Goal: Navigation & Orientation: Find specific page/section

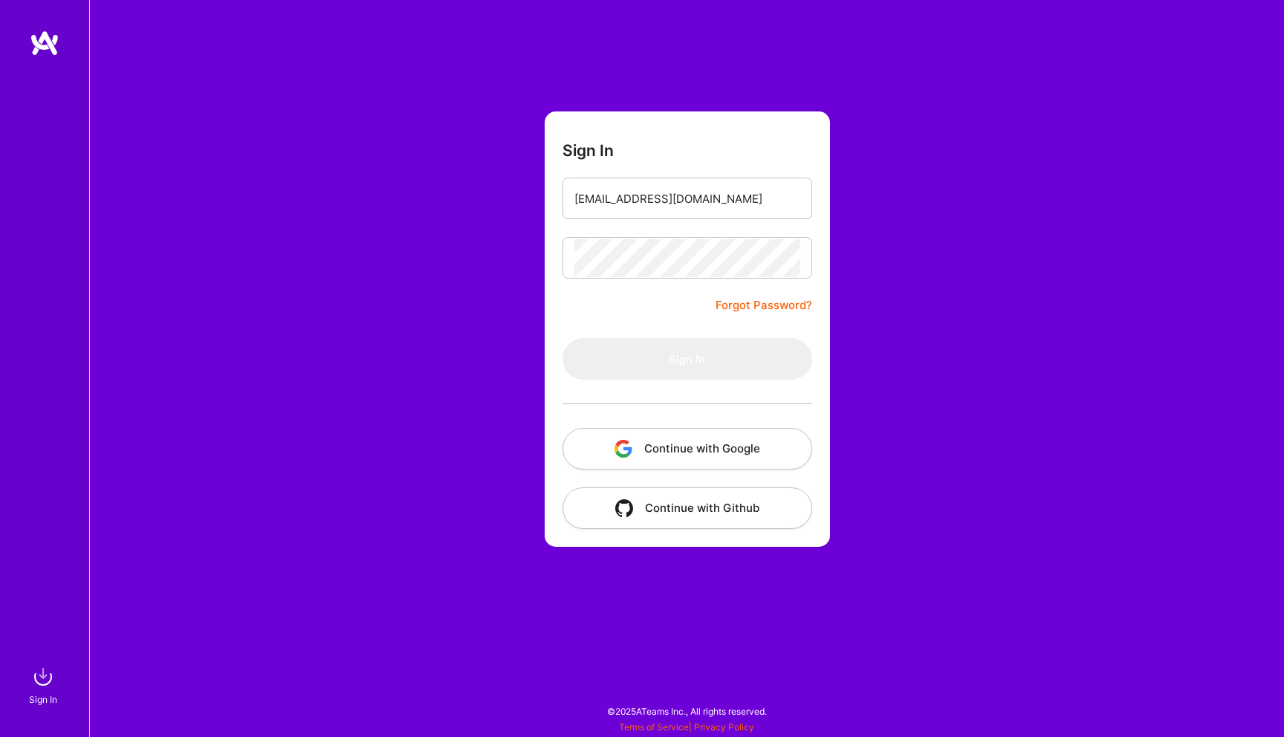
click at [648, 278] on div at bounding box center [687, 258] width 250 height 42
click at [718, 201] on input "ayushbgl@gmail.com" at bounding box center [687, 199] width 226 height 38
type input "ayushbgl@gmail.com"
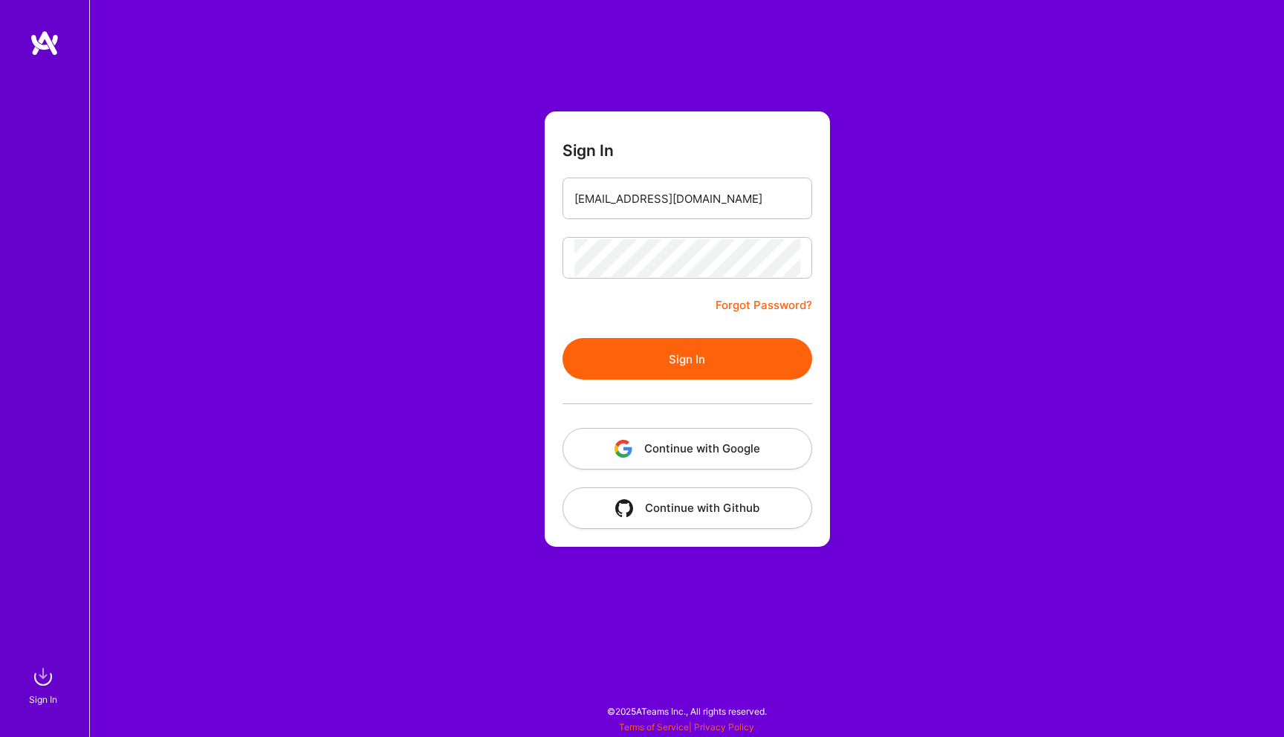
click at [614, 366] on button "Sign In" at bounding box center [687, 359] width 250 height 42
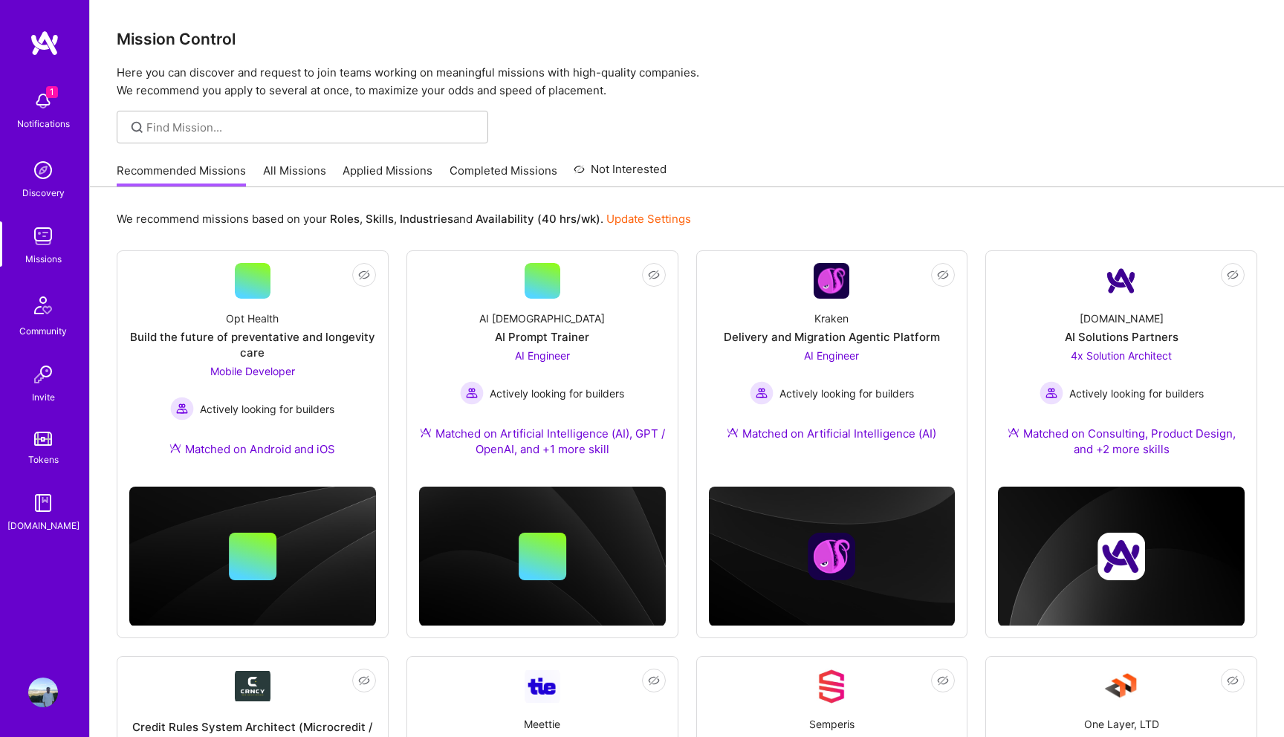
click at [38, 102] on img at bounding box center [43, 101] width 30 height 30
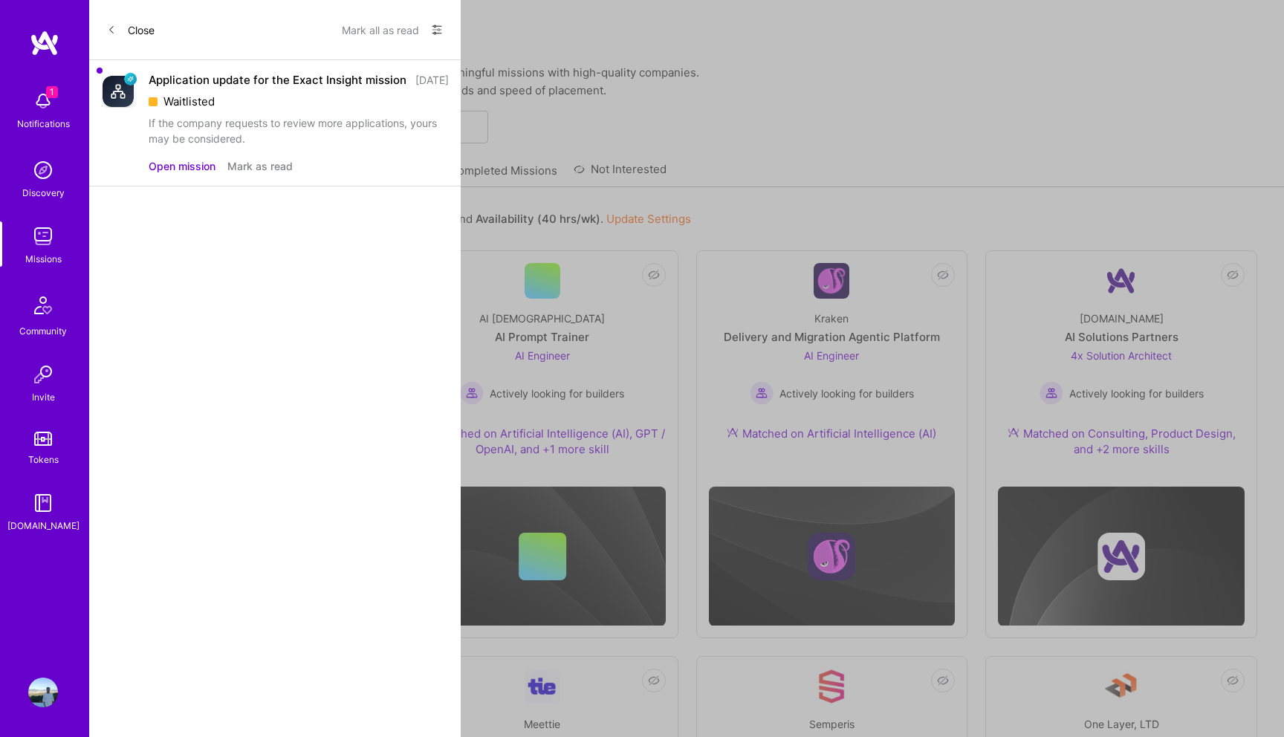
click at [259, 174] on button "Mark as read" at bounding box center [259, 166] width 65 height 16
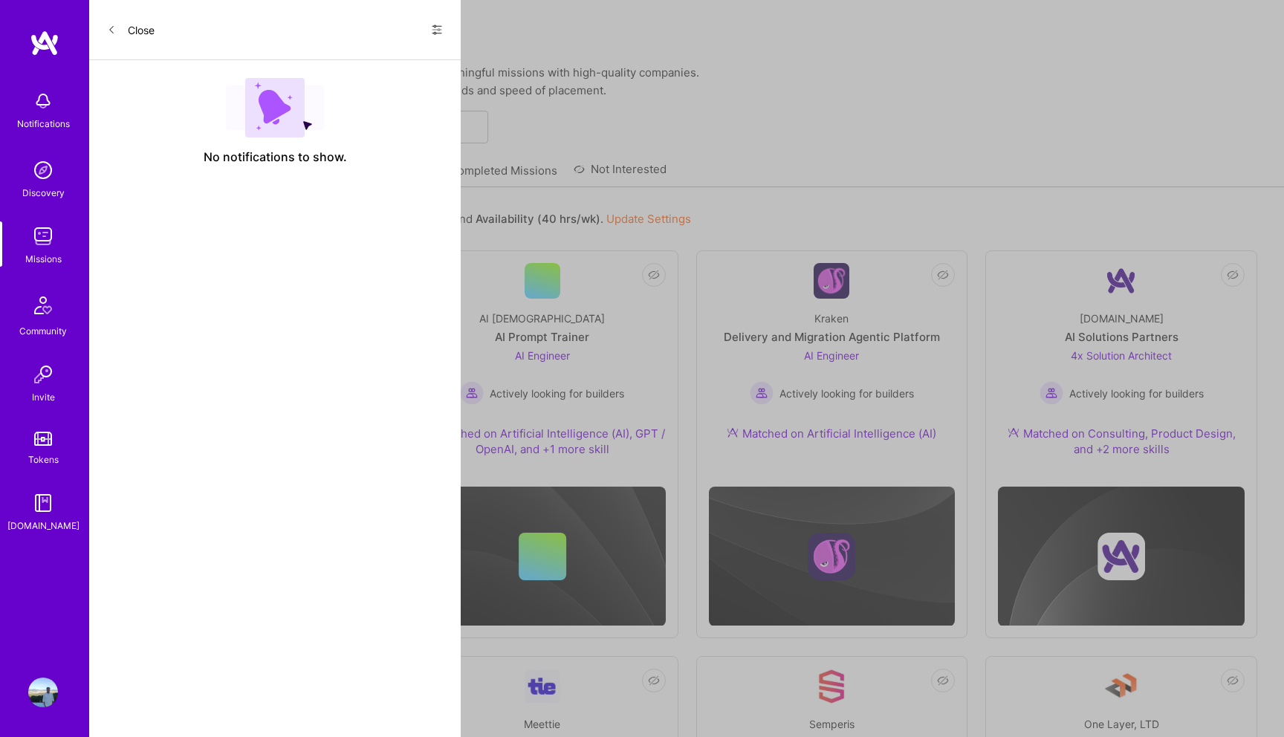
click at [53, 51] on img at bounding box center [45, 43] width 30 height 27
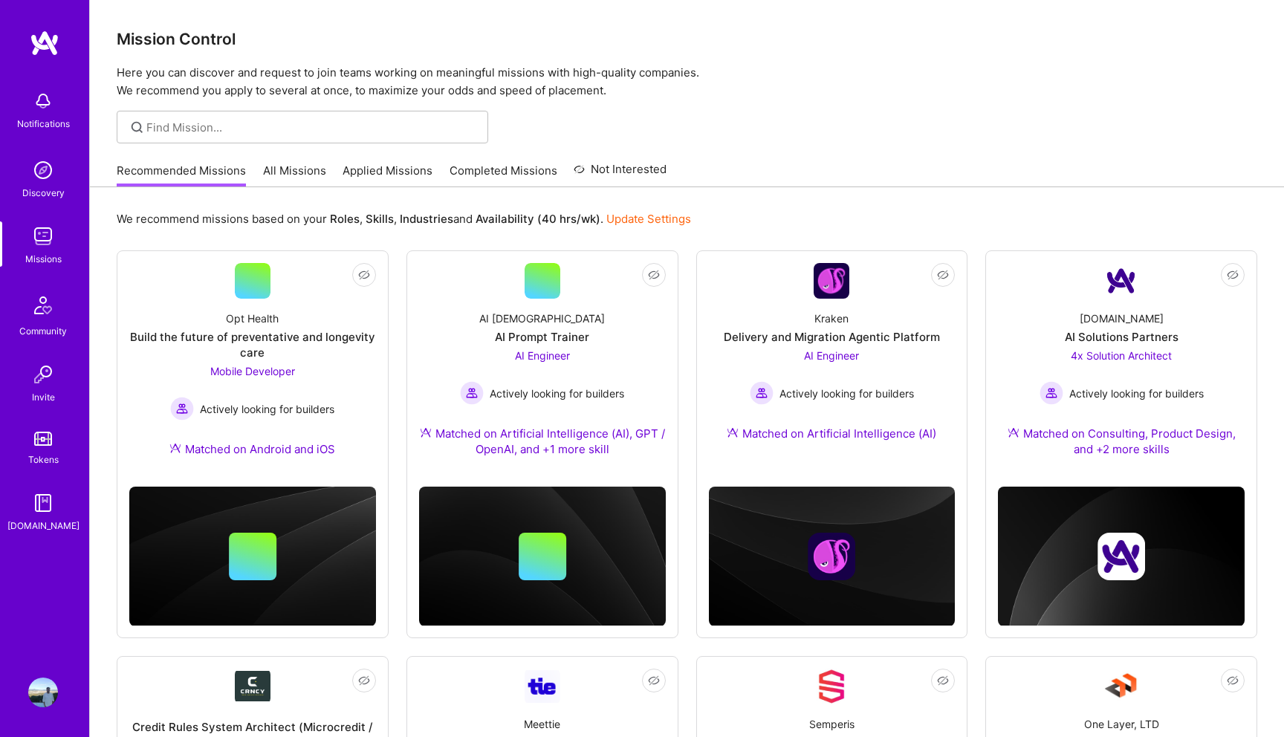
click at [53, 51] on img at bounding box center [45, 43] width 30 height 27
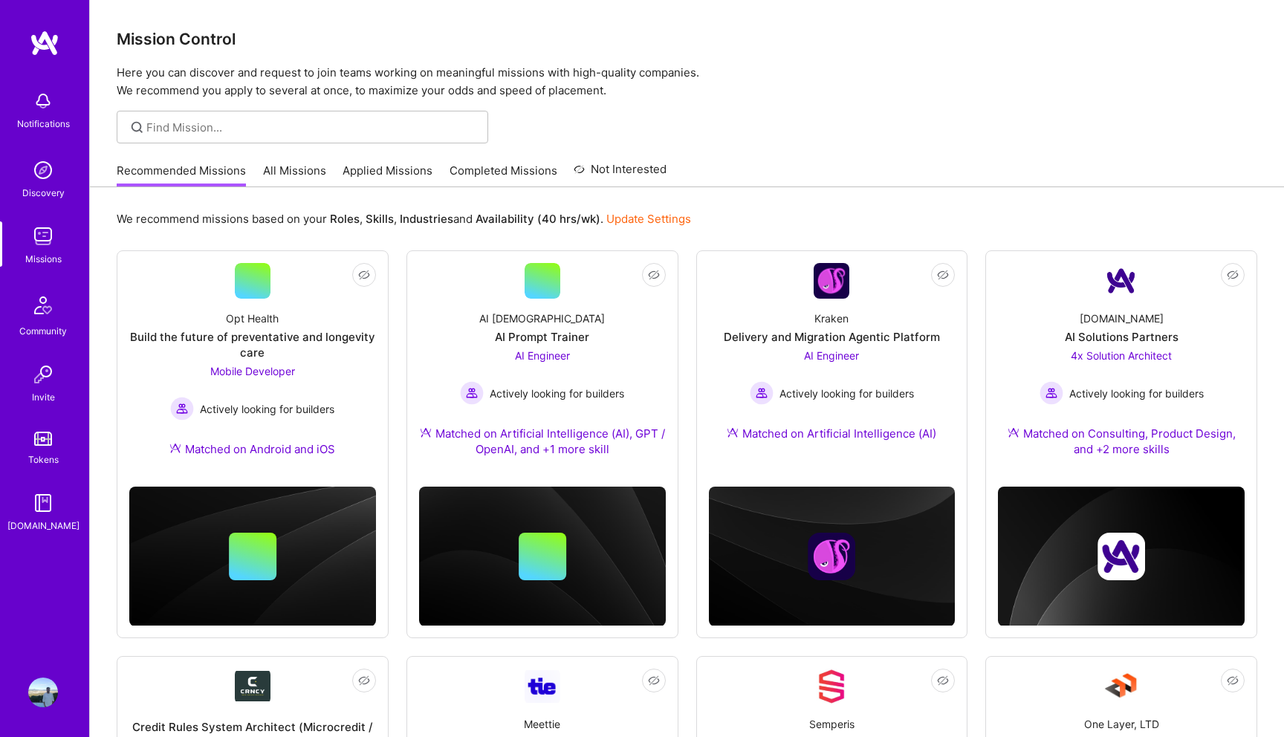
click at [53, 51] on img at bounding box center [45, 43] width 30 height 27
